Goal: Information Seeking & Learning: Learn about a topic

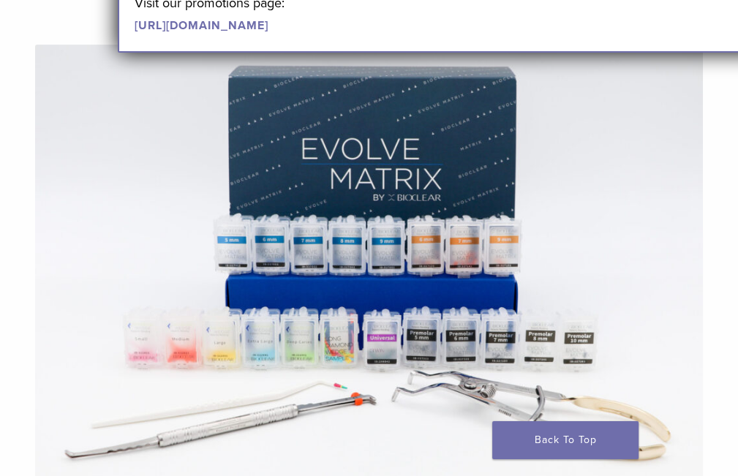
scroll to position [366, 0]
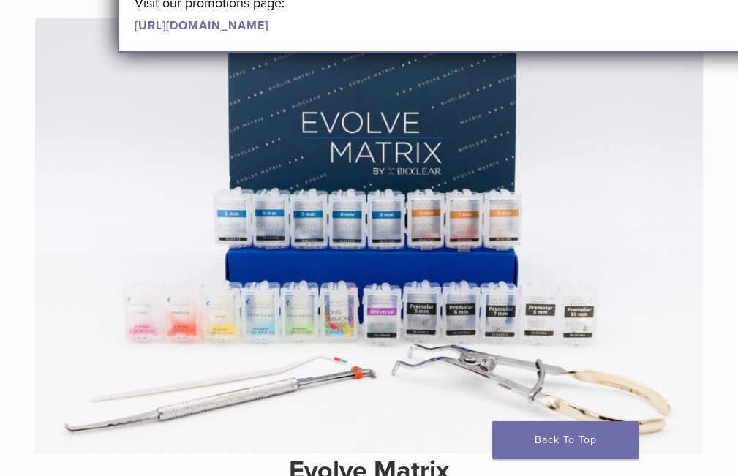
click at [734, 191] on section "Evolve Matrix The Next Evolution in Posterior Matrices Learn More" at bounding box center [369, 300] width 760 height 634
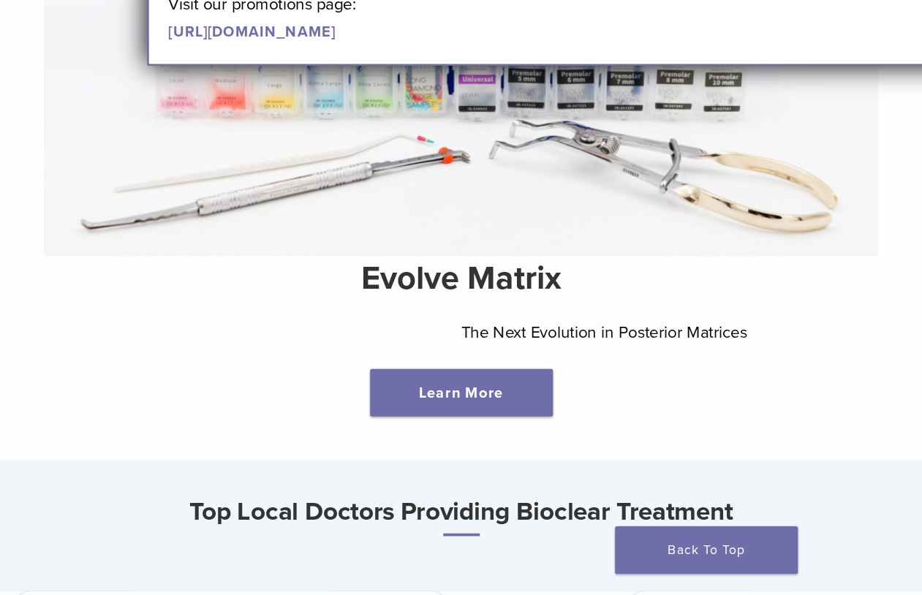
scroll to position [439, 0]
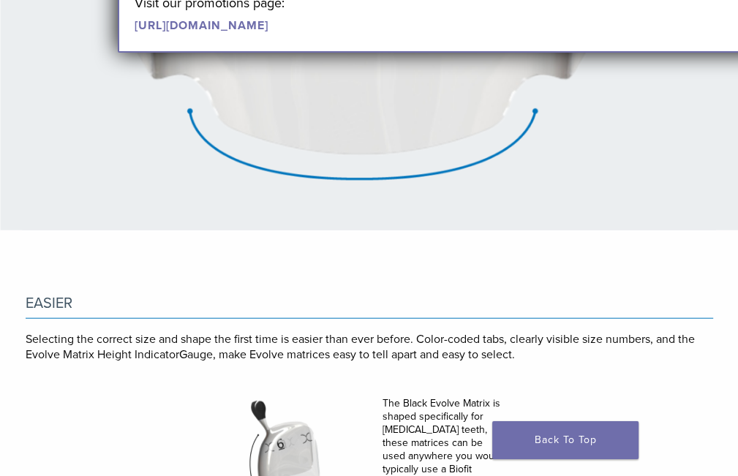
scroll to position [2194, 0]
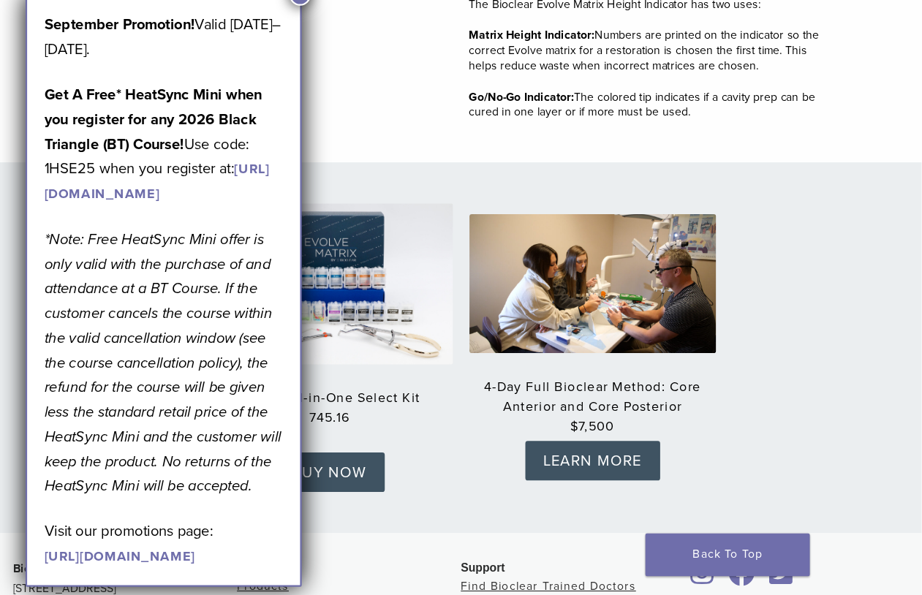
scroll to position [2050, 0]
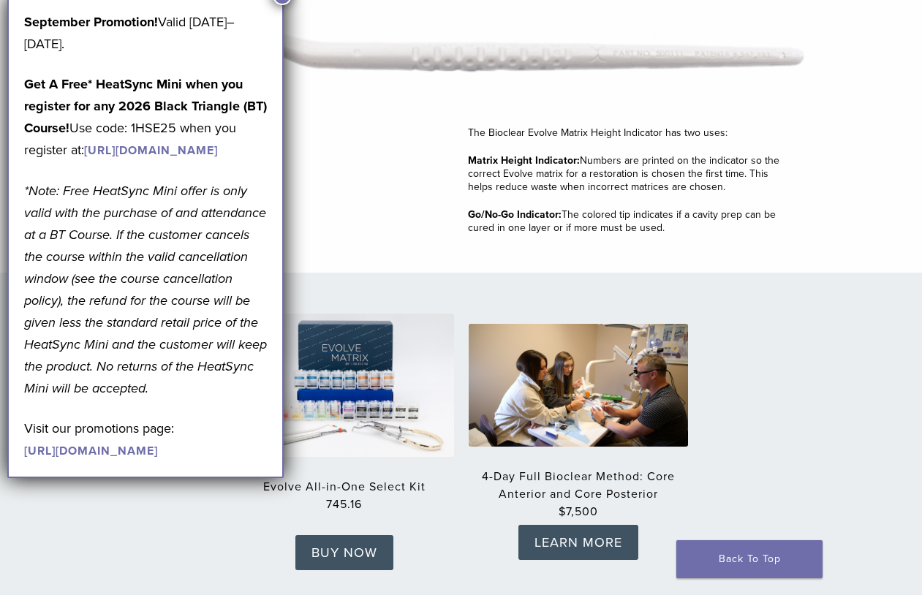
drag, startPoint x: 445, startPoint y: 2, endPoint x: 463, endPoint y: 174, distance: 172.8
click at [463, 174] on div "The Bioclear Evolve Matrix Height Indicator has two uses: Matrix Height Indicat…" at bounding box center [462, 120] width 688 height 305
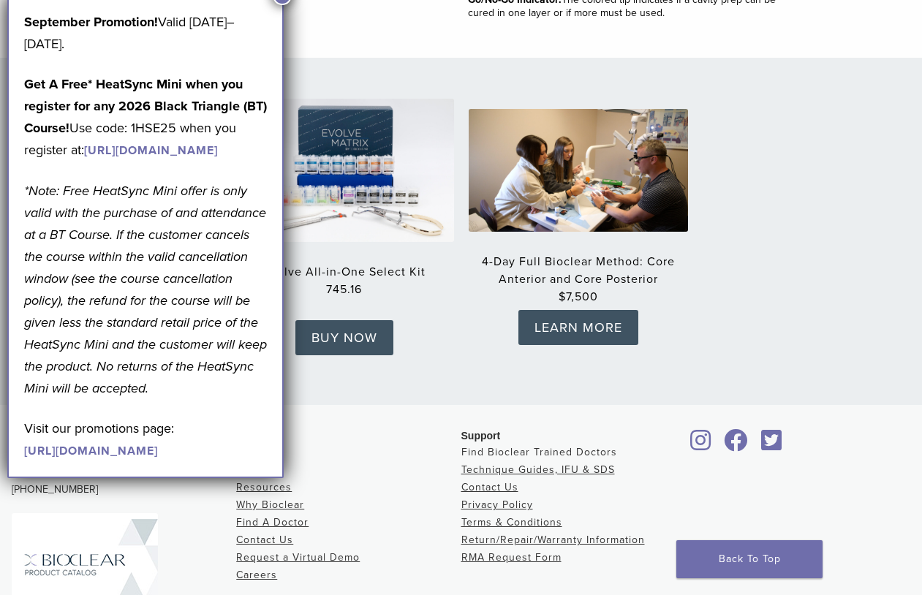
scroll to position [2411, 0]
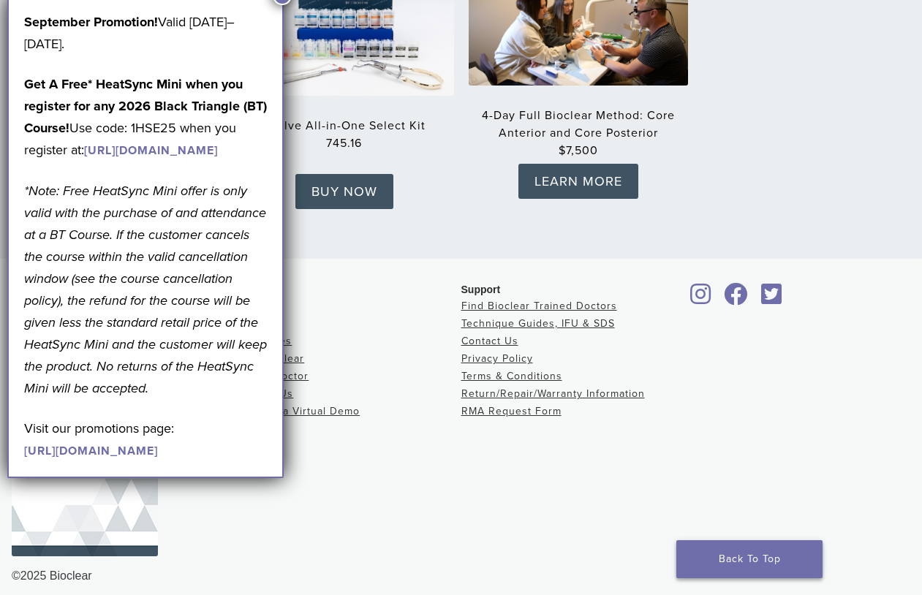
click at [737, 475] on link "Back To Top" at bounding box center [750, 560] width 146 height 38
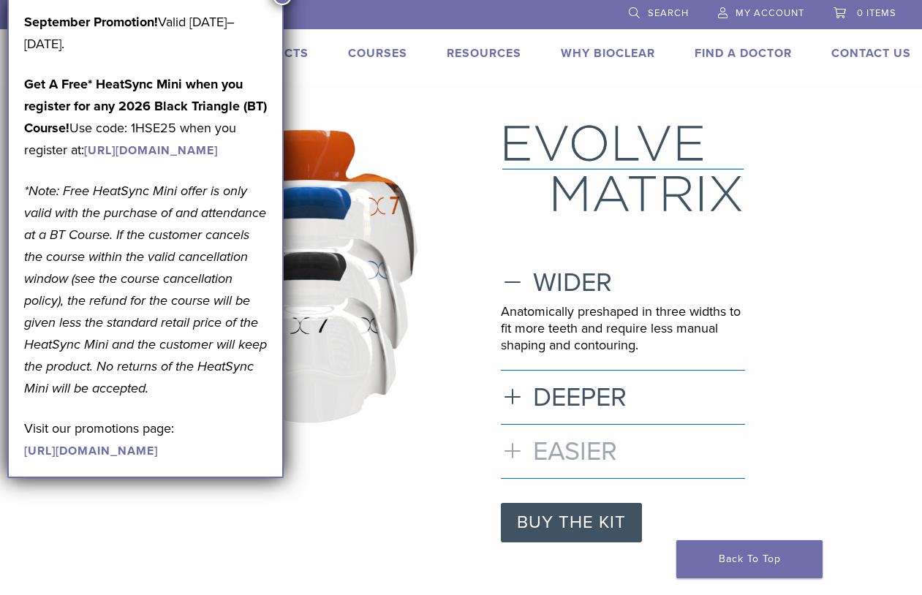
click at [509, 453] on h3 "EASIER" at bounding box center [623, 451] width 244 height 31
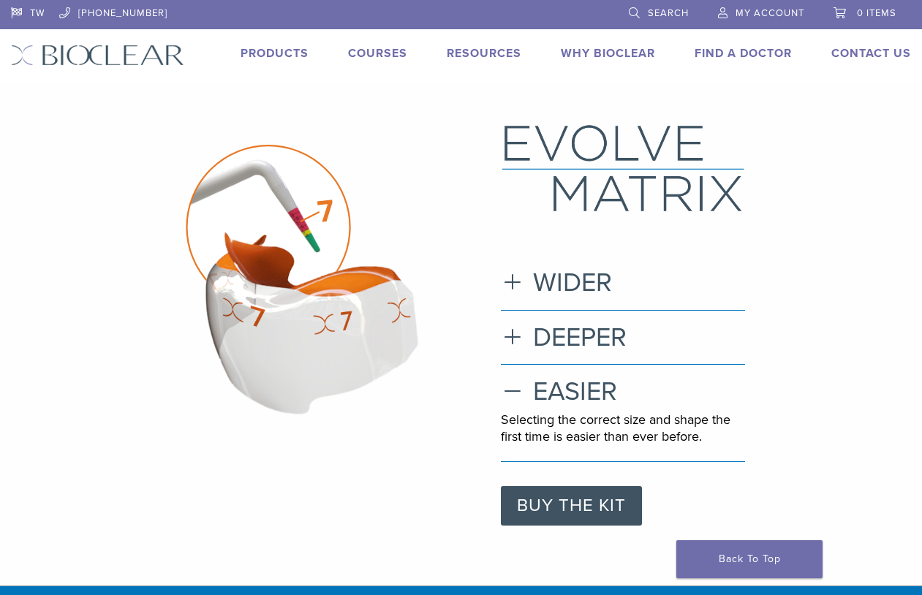
click at [259, 54] on link "Products" at bounding box center [275, 53] width 68 height 15
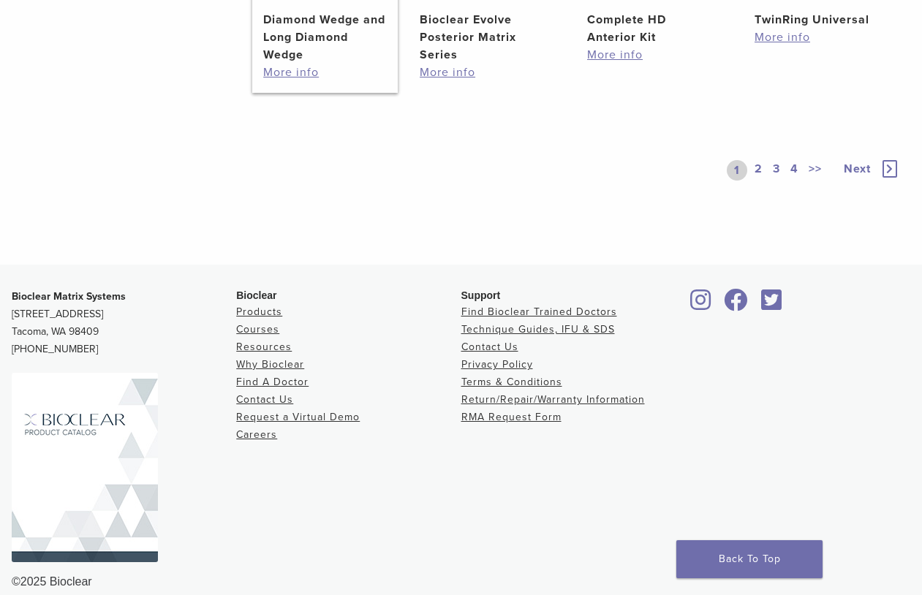
scroll to position [1189, 0]
